Goal: Use online tool/utility

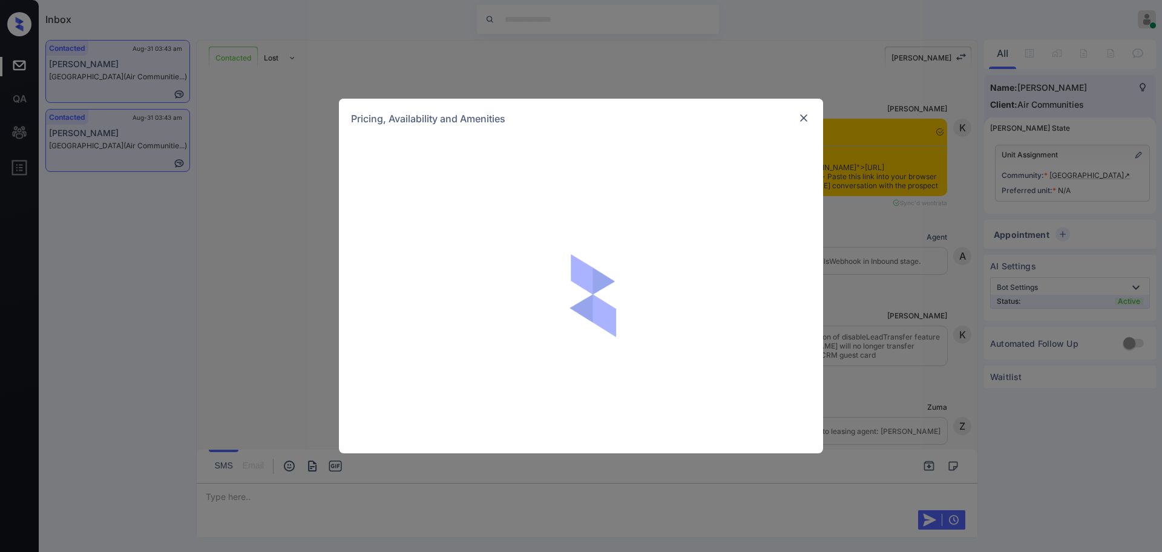
scroll to position [1133, 0]
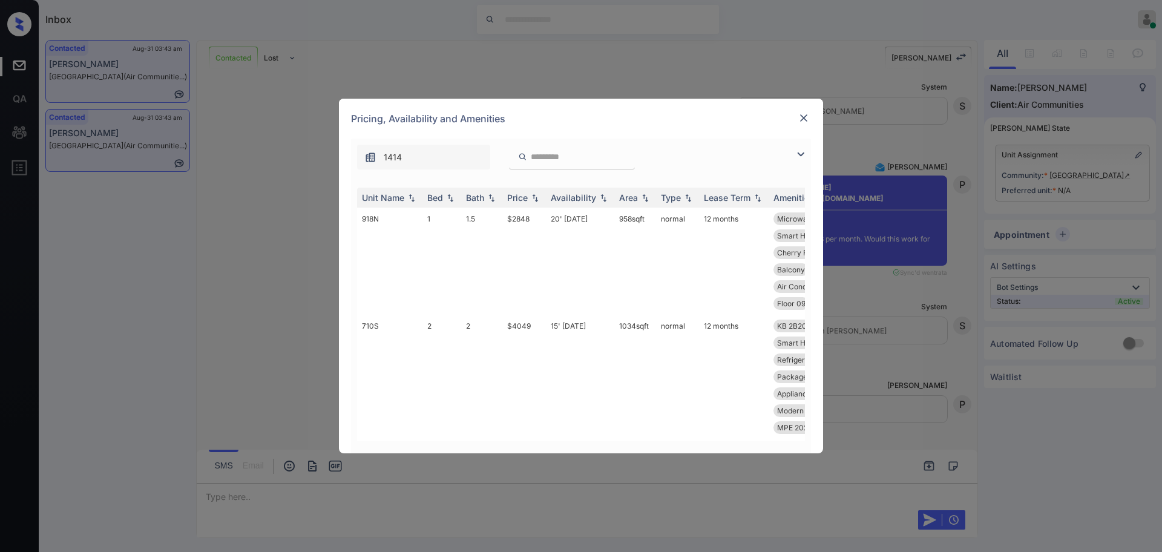
click at [795, 157] on img at bounding box center [801, 154] width 15 height 15
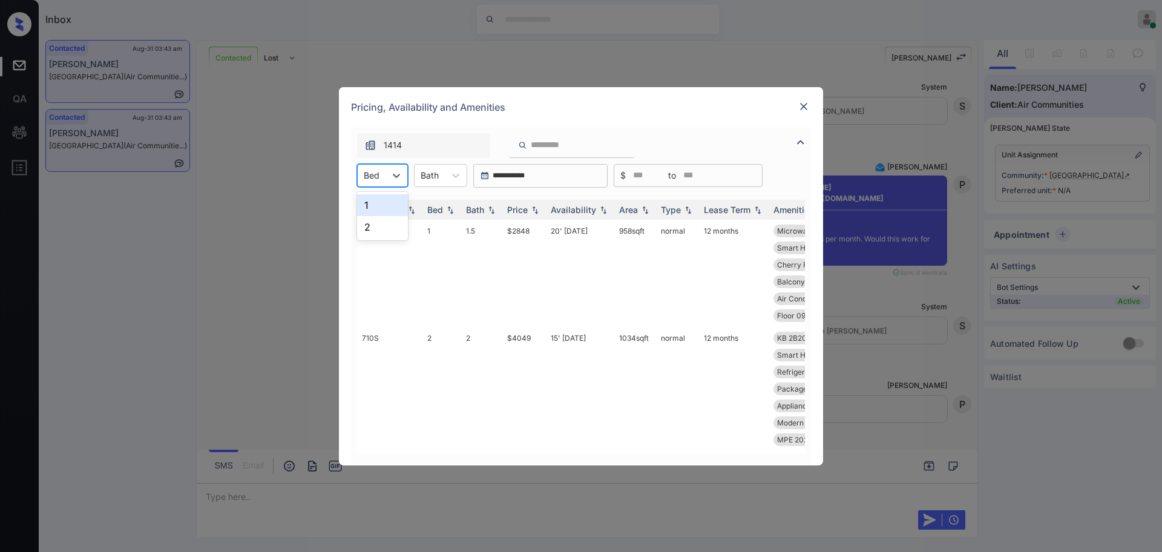
click at [360, 184] on div "Bed" at bounding box center [382, 175] width 51 height 23
click at [376, 199] on div "1" at bounding box center [382, 205] width 51 height 22
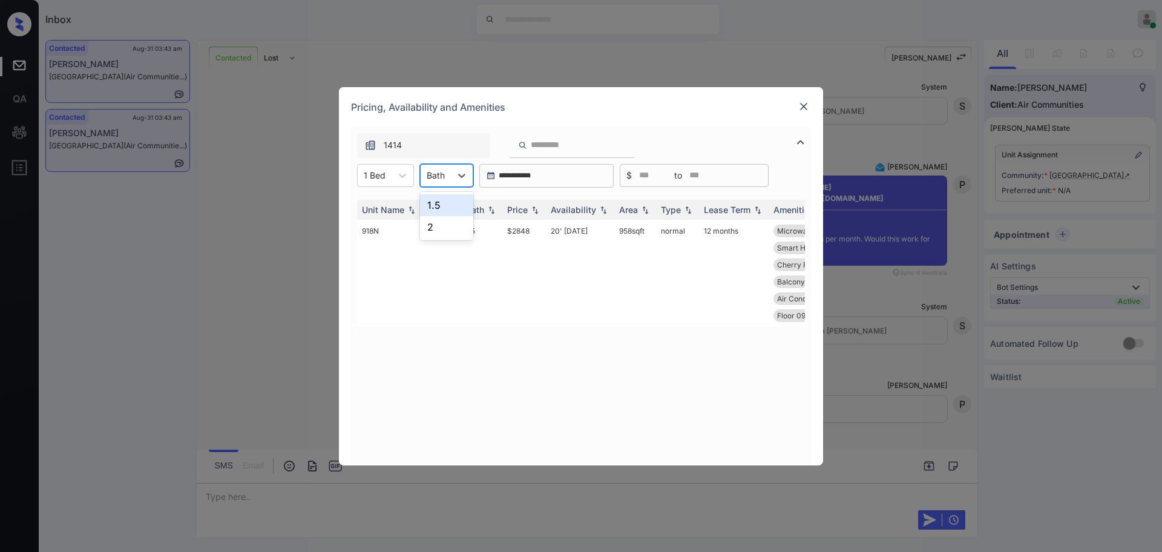
click at [438, 180] on div at bounding box center [436, 175] width 18 height 13
click at [432, 203] on div "1.5" at bounding box center [446, 205] width 53 height 22
click at [533, 208] on img at bounding box center [535, 209] width 12 height 8
click at [531, 208] on img at bounding box center [535, 209] width 12 height 9
click at [808, 105] on img at bounding box center [804, 106] width 12 height 12
